Goal: Information Seeking & Learning: Learn about a topic

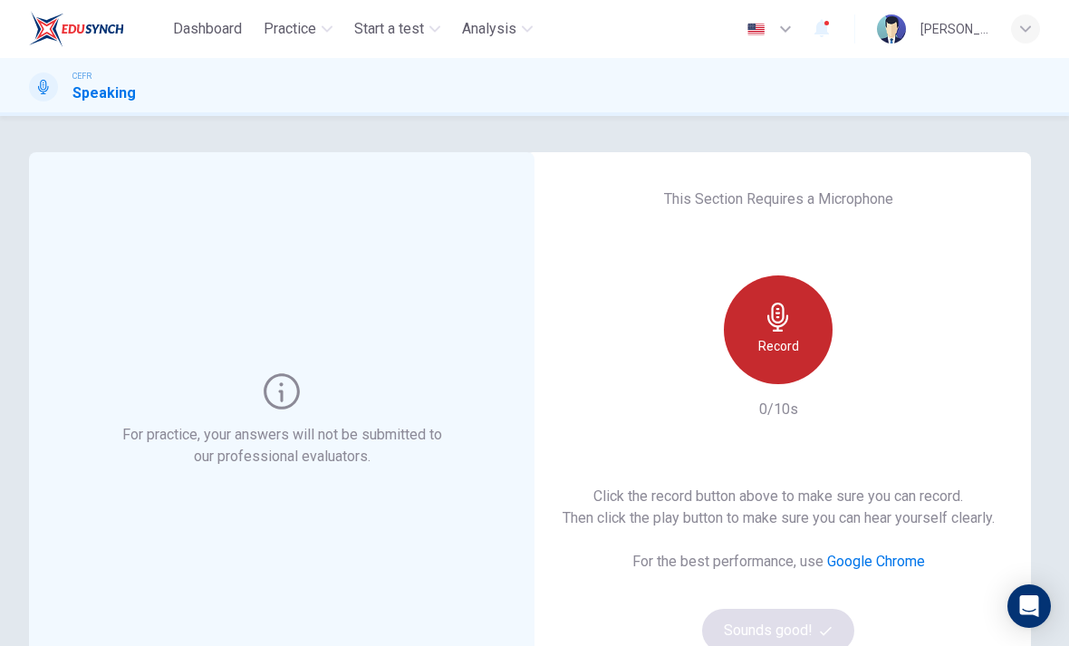
click at [821, 319] on div "Record" at bounding box center [778, 329] width 109 height 109
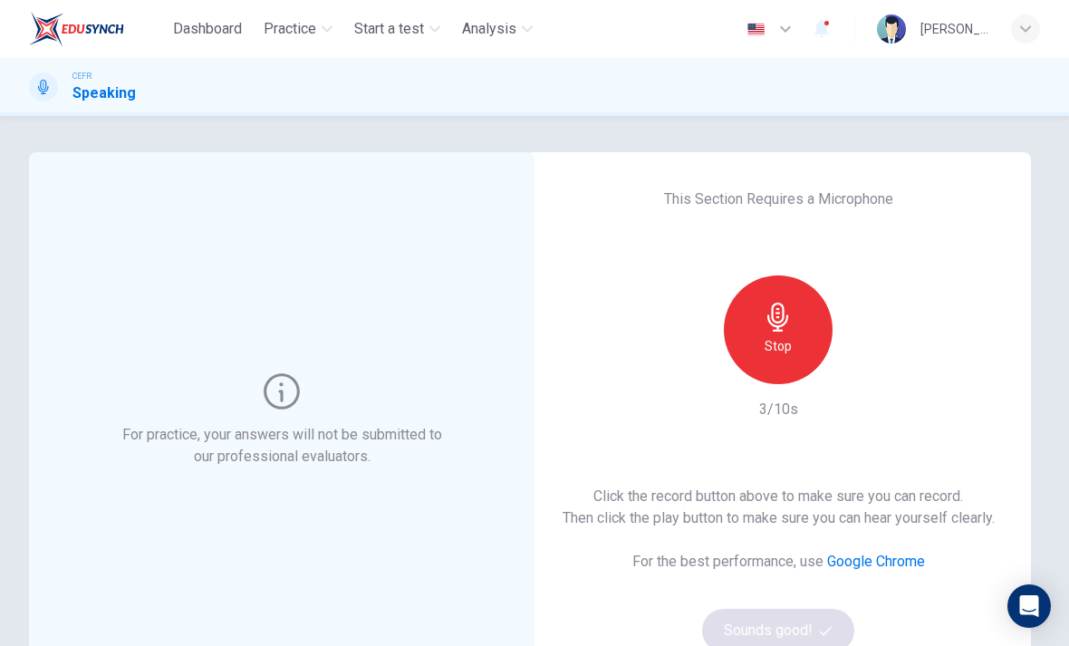
click at [799, 330] on div "Stop" at bounding box center [778, 329] width 109 height 109
click at [872, 372] on div "button" at bounding box center [861, 369] width 29 height 29
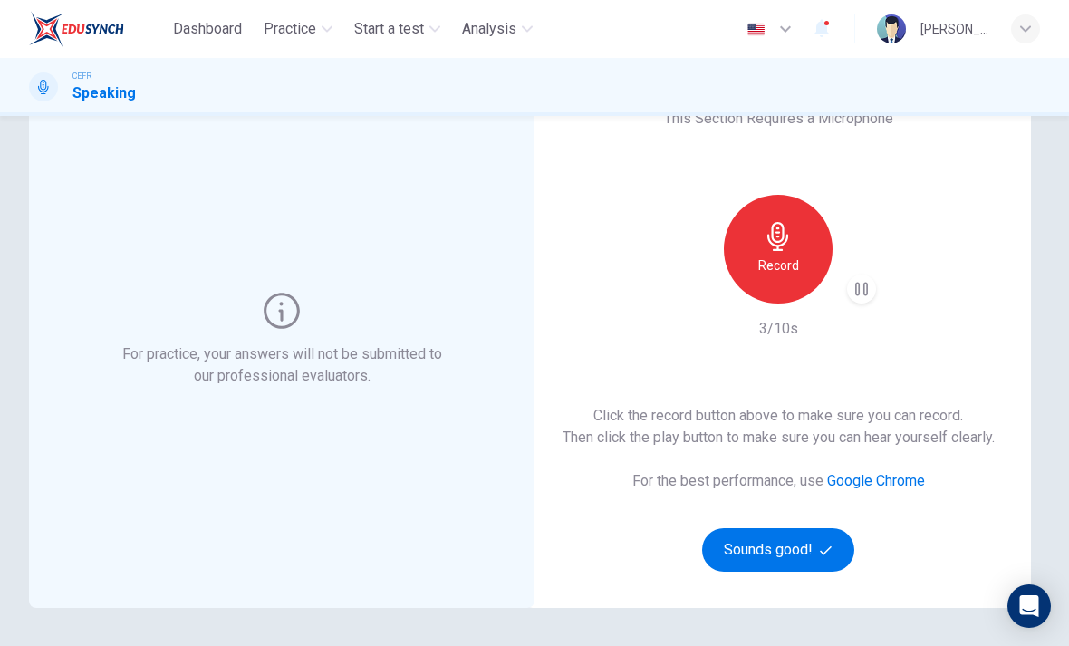
scroll to position [80, 0]
click at [809, 553] on button "Sounds good!" at bounding box center [778, 550] width 152 height 43
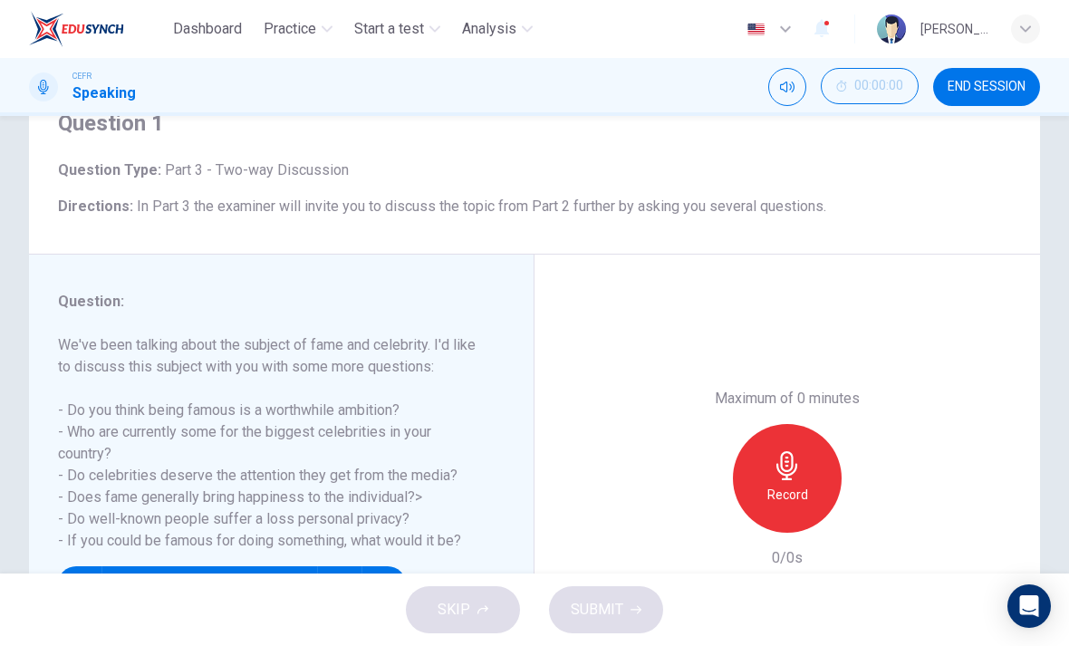
click at [799, 552] on div "Question : We've been talking about the subject of fame and celebrity. I'd like…" at bounding box center [534, 479] width 1011 height 448
click at [954, 92] on span "END SESSION" at bounding box center [987, 87] width 78 height 14
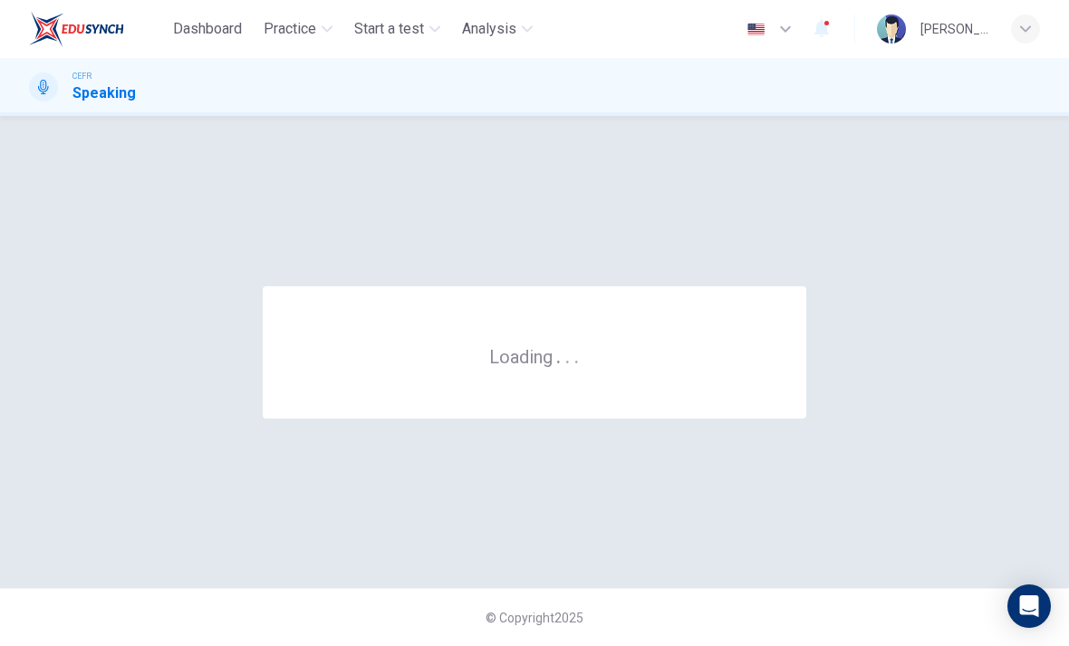
scroll to position [0, 0]
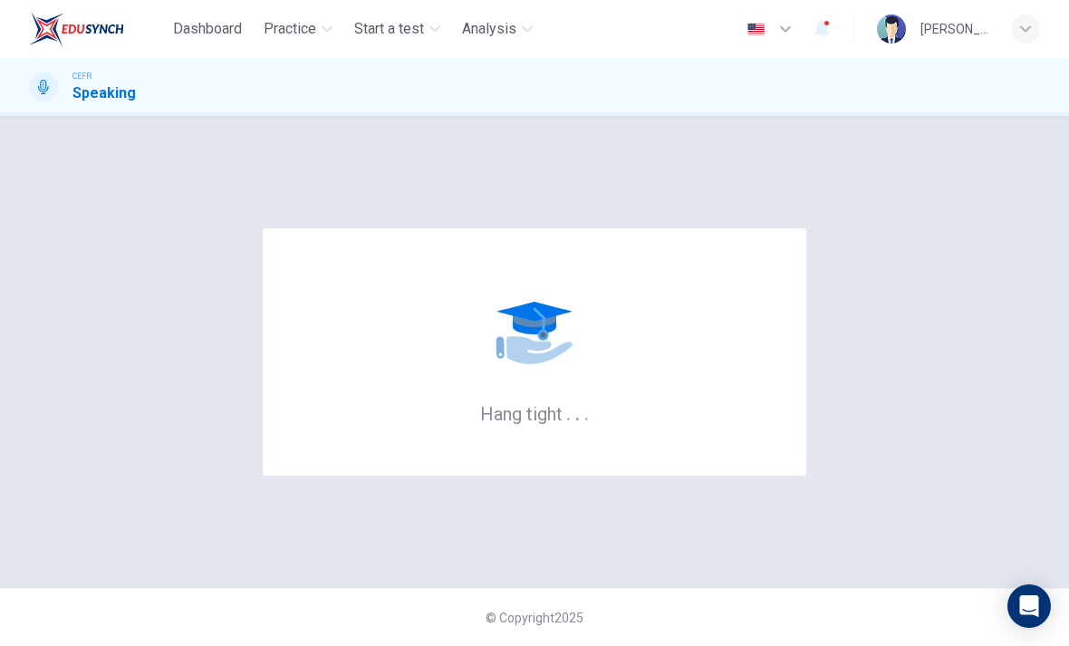
click at [304, 38] on span "Practice" at bounding box center [290, 29] width 53 height 22
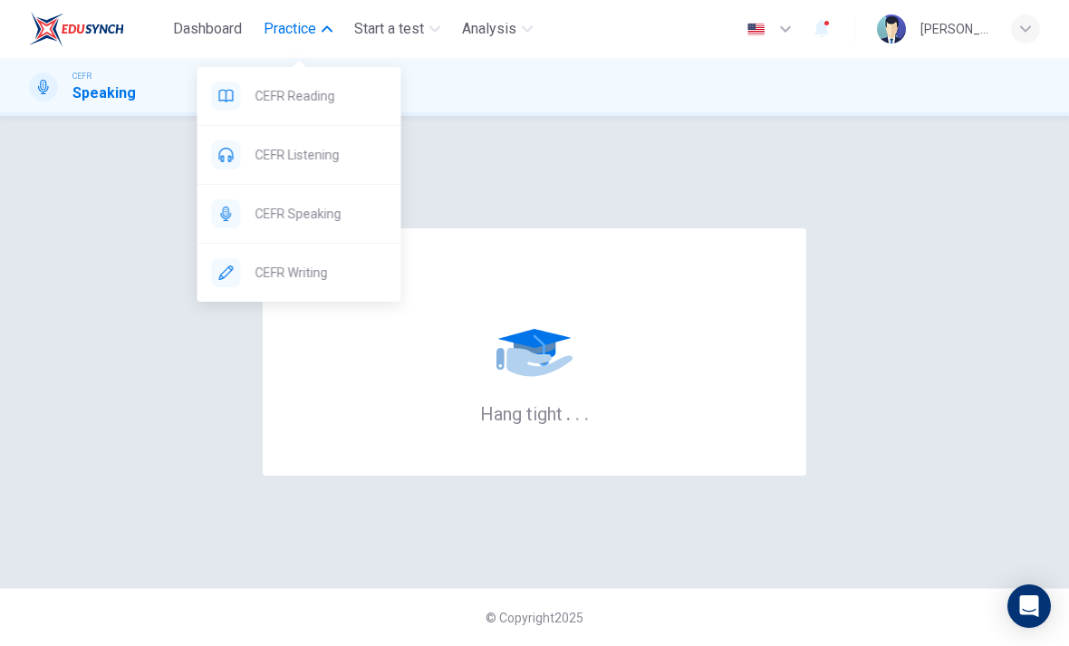
click at [311, 24] on span "Practice" at bounding box center [290, 29] width 53 height 22
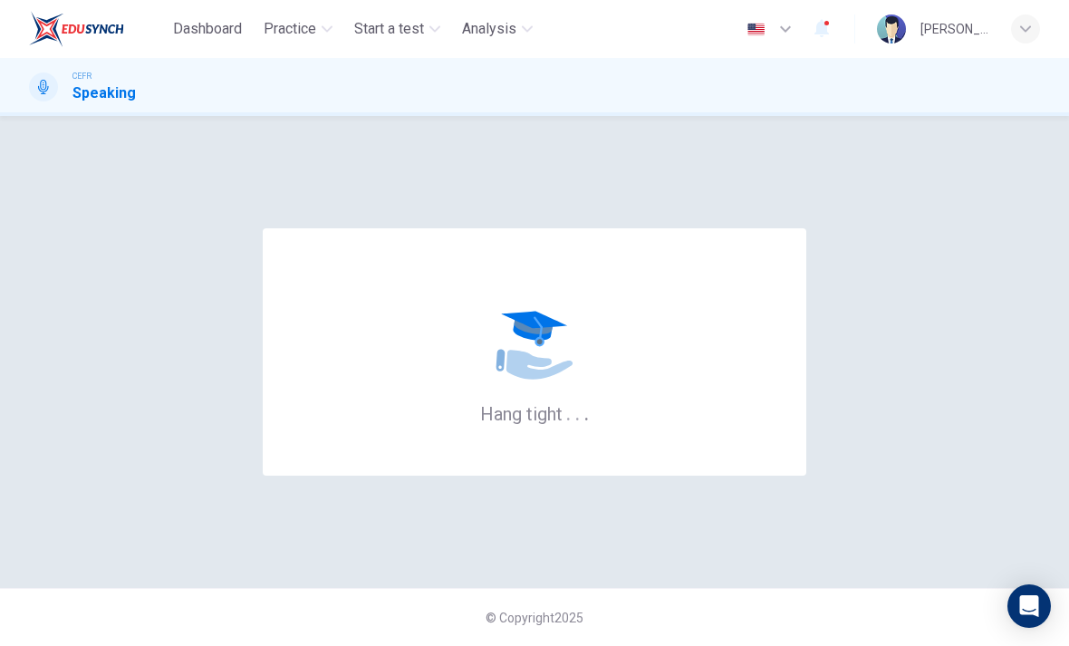
click at [312, 34] on span "Practice" at bounding box center [290, 29] width 53 height 22
click at [302, 34] on span "Practice" at bounding box center [290, 29] width 53 height 22
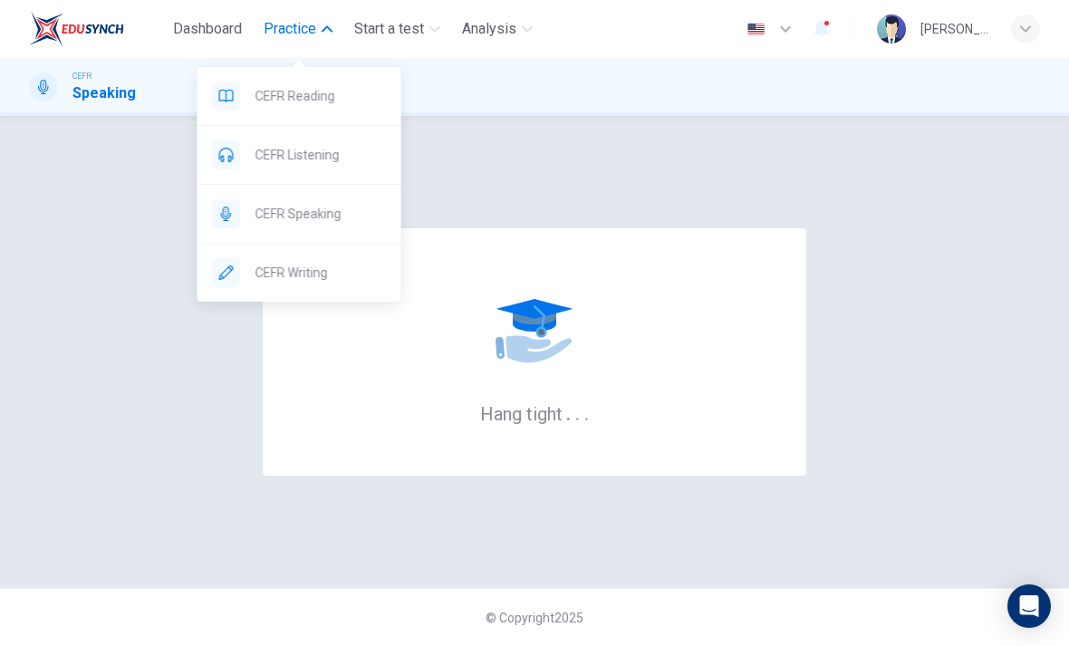
click at [290, 265] on span "CEFR Writing" at bounding box center [321, 273] width 131 height 22
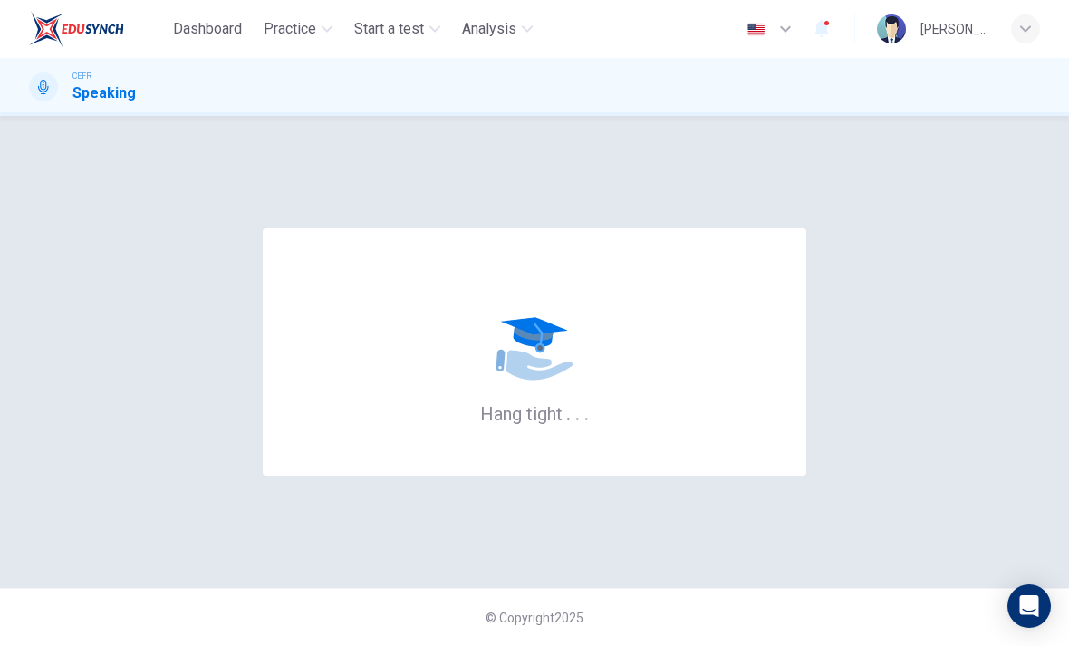
click at [298, 39] on span "Practice" at bounding box center [290, 29] width 53 height 22
click at [307, 37] on span "Practice" at bounding box center [290, 29] width 53 height 22
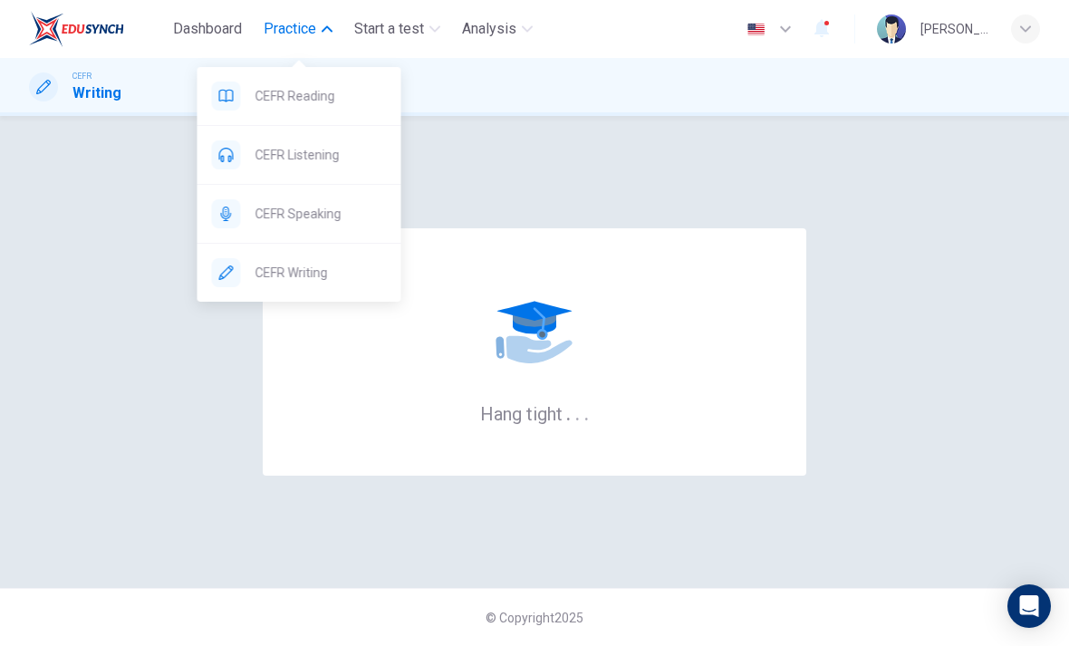
click at [521, 82] on div "CEFR Writing" at bounding box center [534, 87] width 1069 height 34
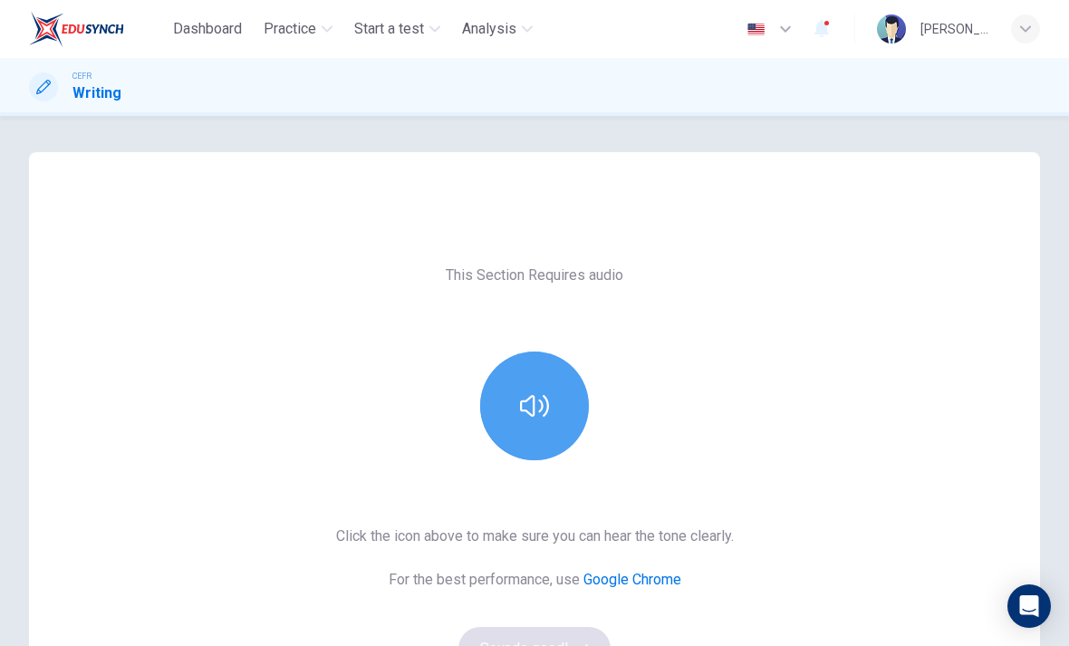
click at [545, 408] on icon "button" at bounding box center [534, 405] width 29 height 29
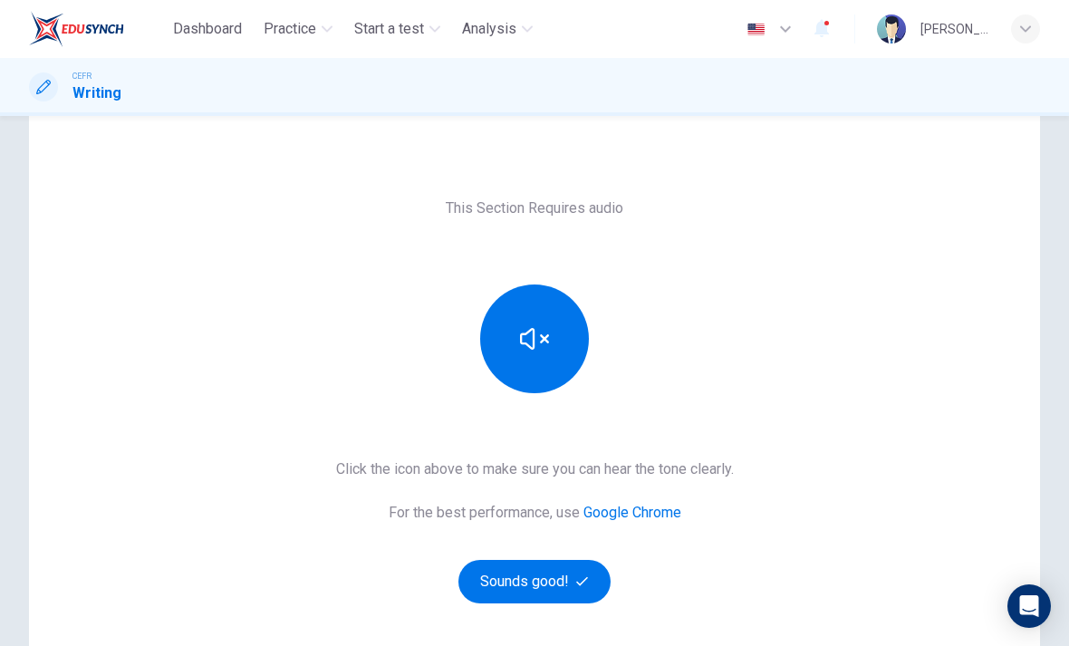
scroll to position [73, 0]
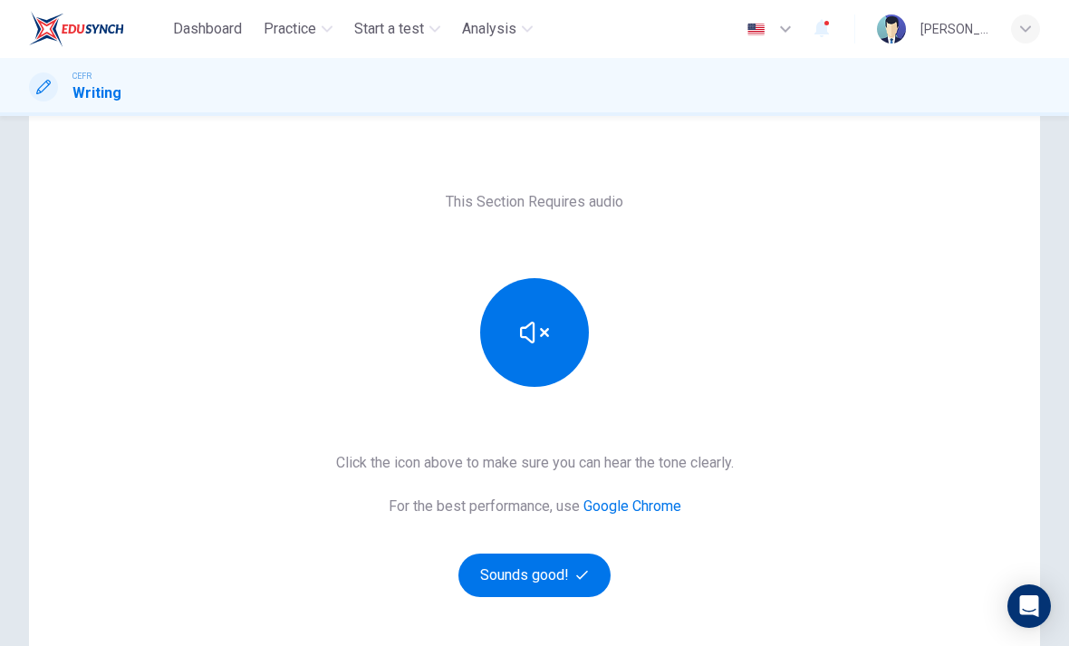
click at [550, 570] on button "Sounds good!" at bounding box center [534, 575] width 152 height 43
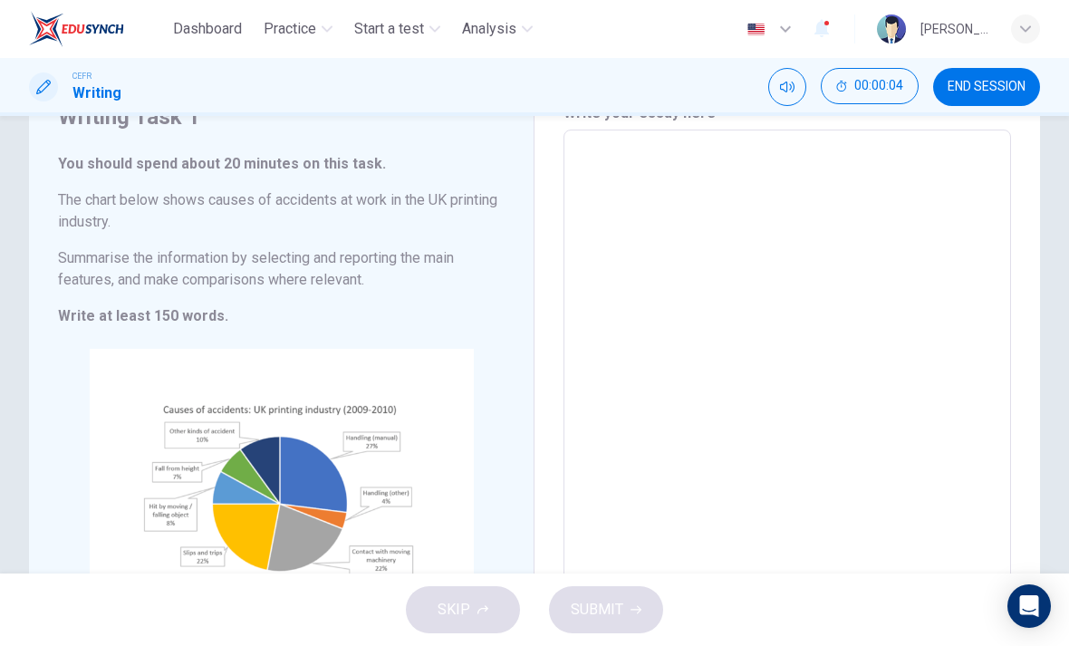
scroll to position [89, 0]
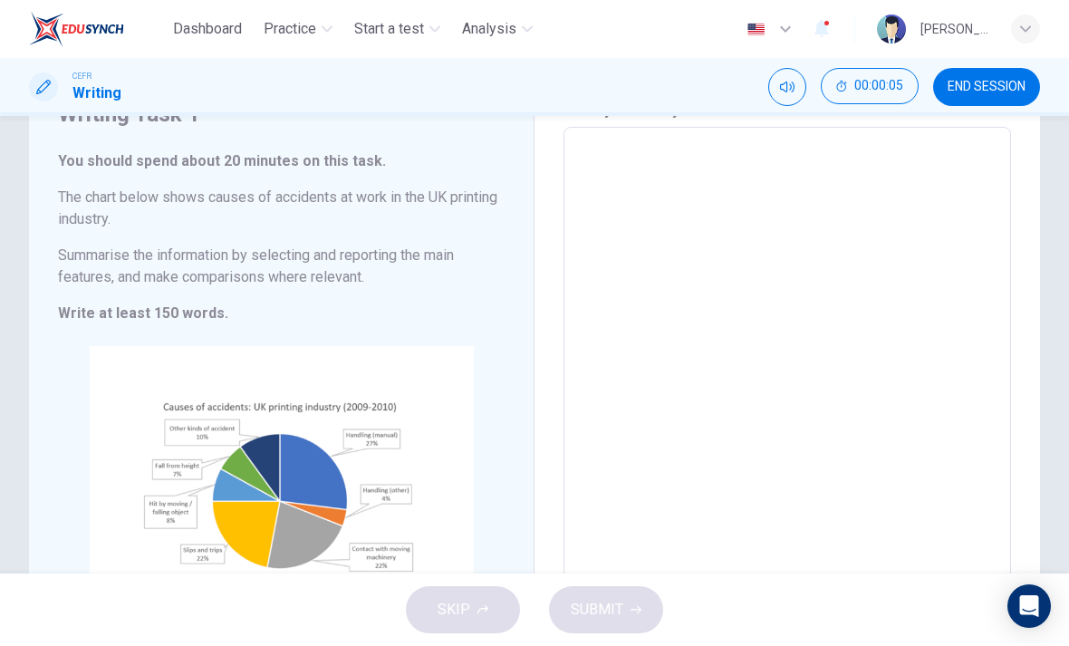
click at [966, 100] on button "END SESSION" at bounding box center [986, 87] width 107 height 38
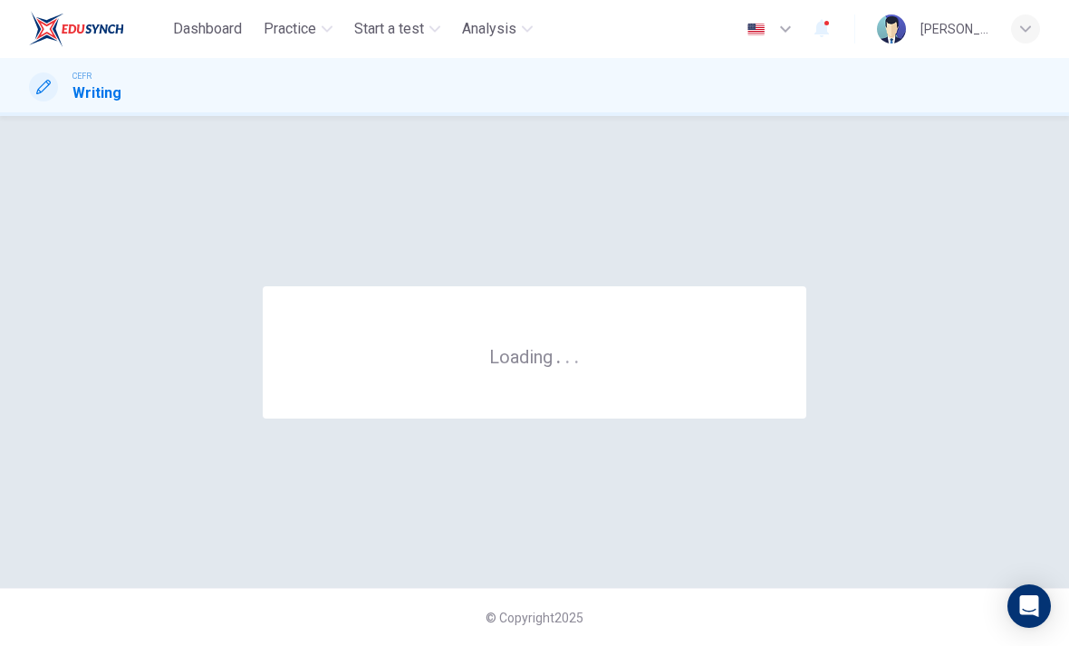
scroll to position [0, 0]
